Goal: Task Accomplishment & Management: Use online tool/utility

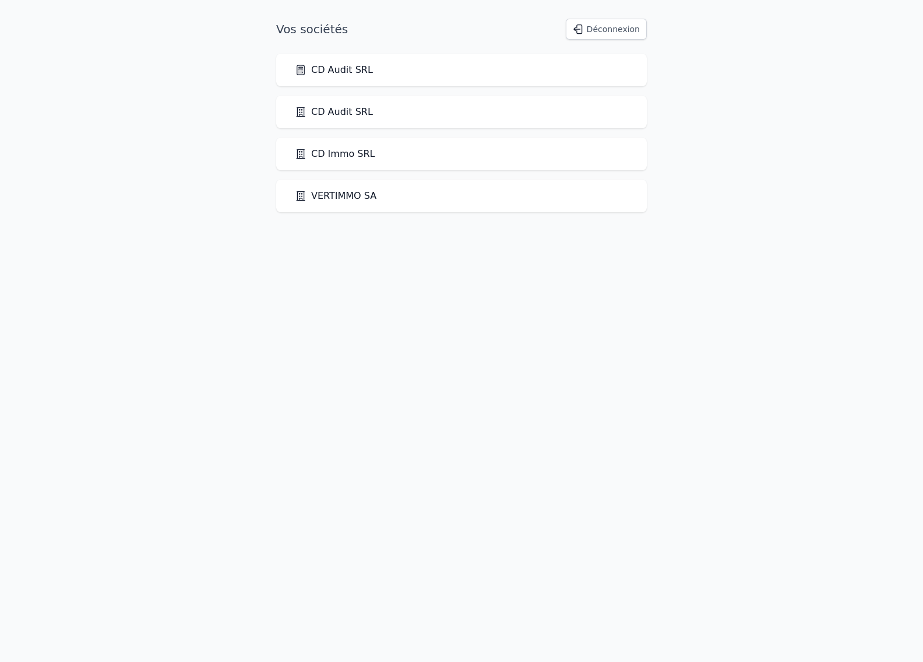
click at [356, 69] on link "CD Audit SRL" at bounding box center [334, 70] width 78 height 14
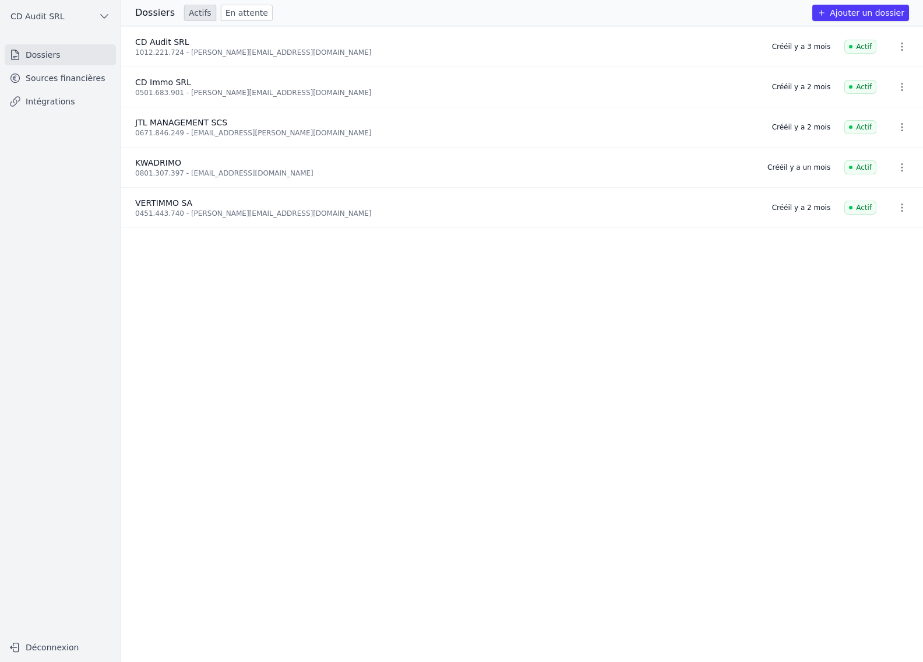
click at [50, 104] on link "Intégrations" at bounding box center [60, 101] width 111 height 21
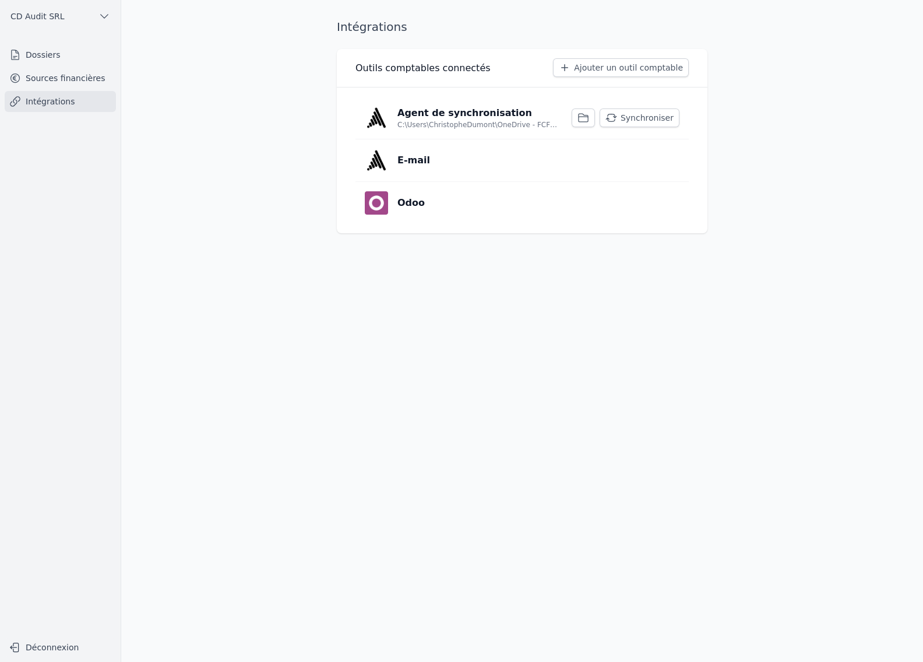
click at [646, 122] on button "Synchroniser" at bounding box center [640, 117] width 80 height 19
click at [416, 160] on p "E-mail" at bounding box center [414, 160] width 33 height 14
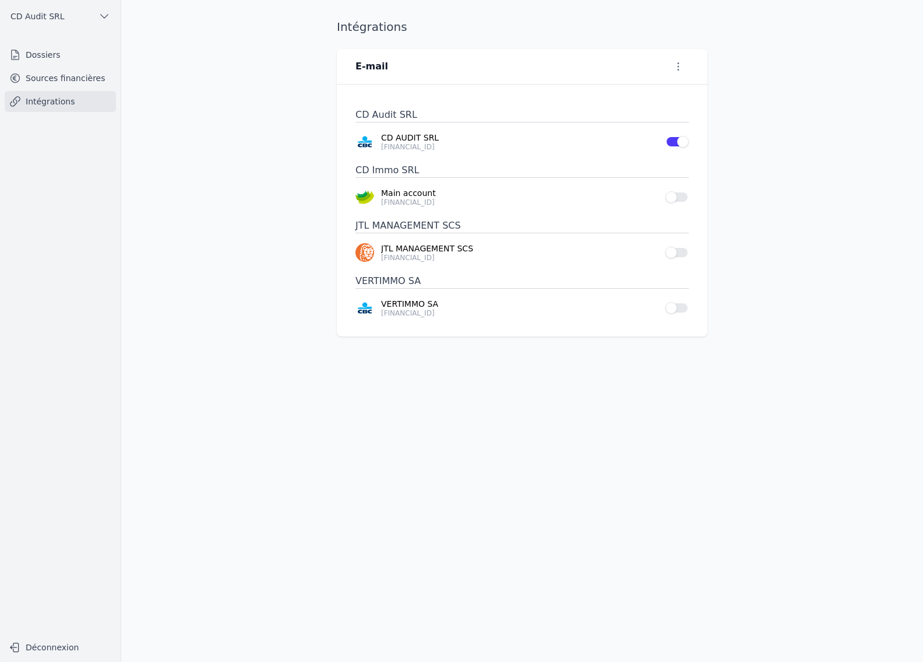
click at [673, 65] on icon "button" at bounding box center [679, 67] width 12 height 12
click at [734, 73] on div at bounding box center [461, 331] width 923 height 662
